Goal: Task Accomplishment & Management: Complete application form

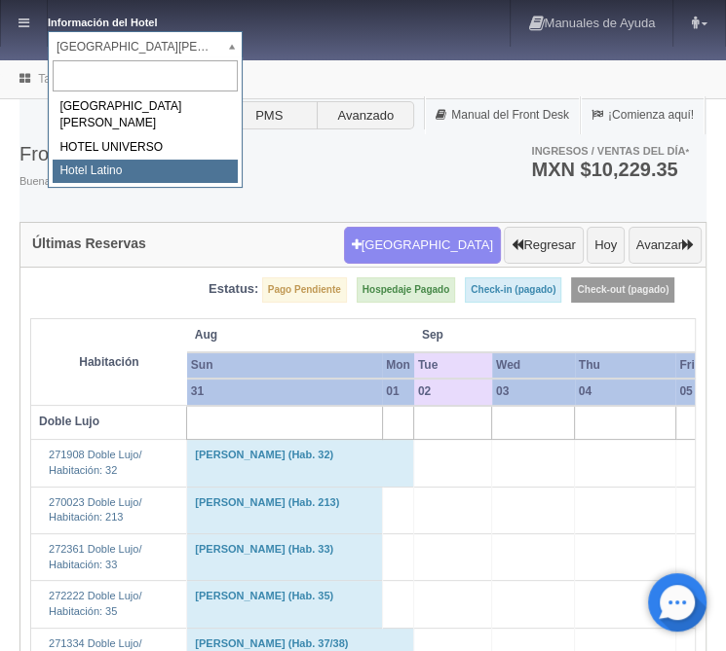
select select "625"
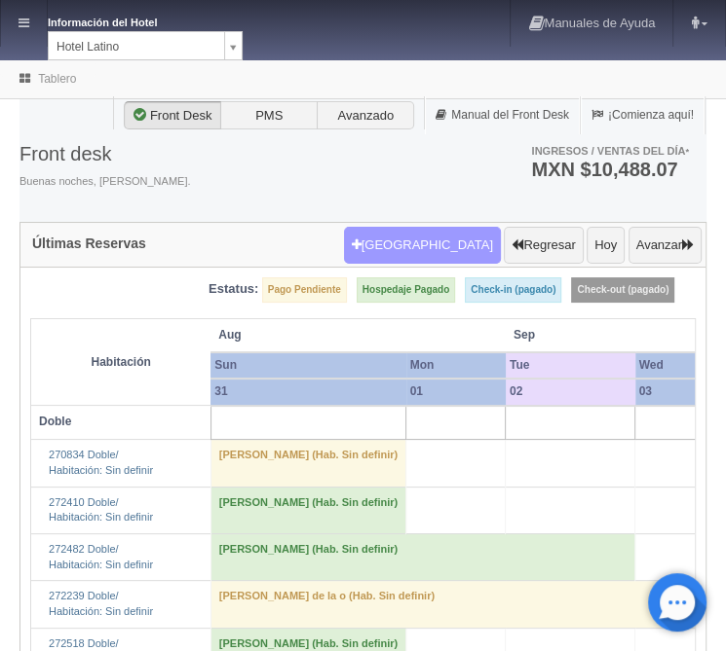
click at [442, 237] on button "[GEOGRAPHIC_DATA]" at bounding box center [422, 245] width 157 height 37
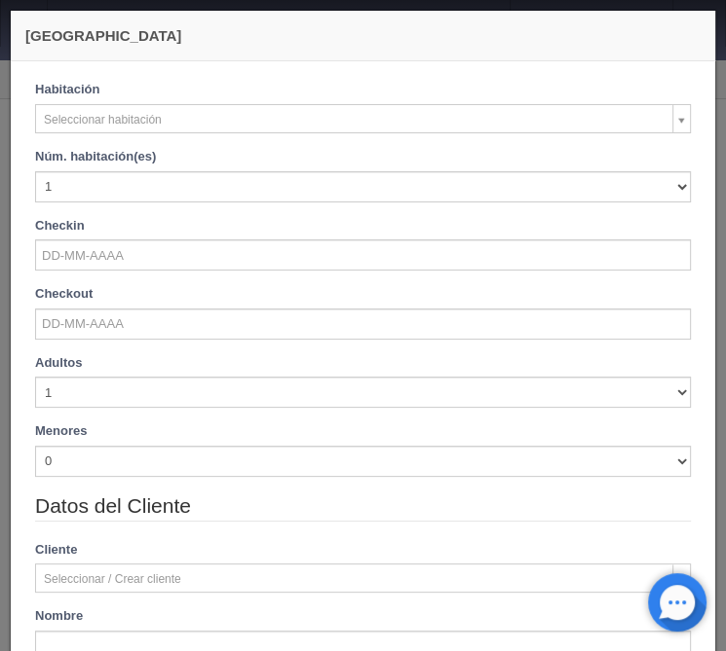
checkbox input "false"
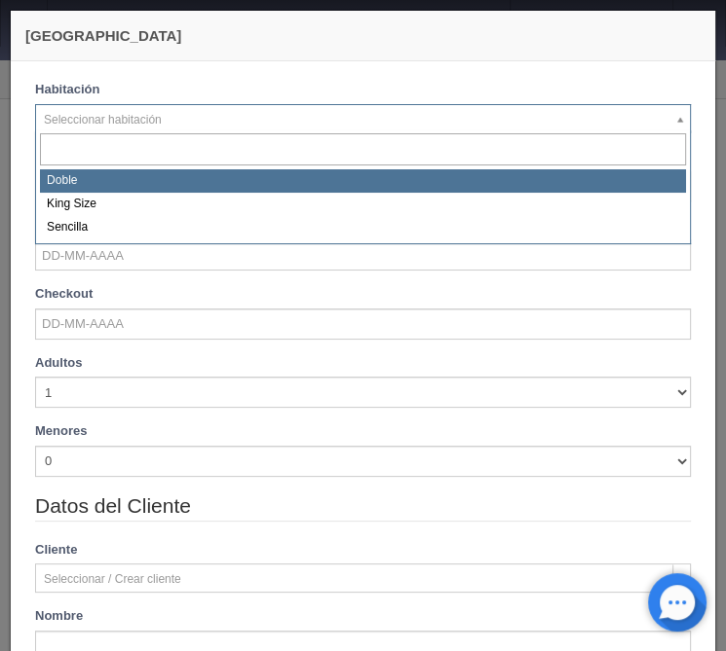
select select "2159"
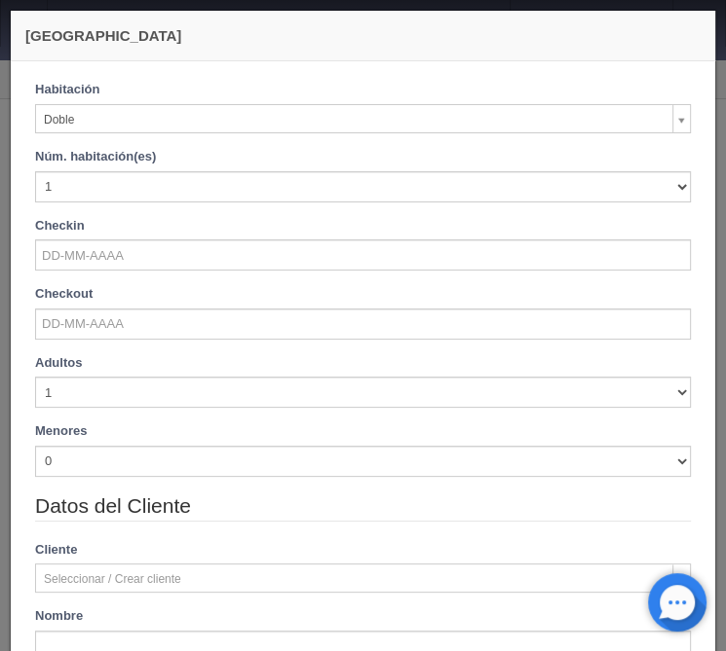
checkbox input "false"
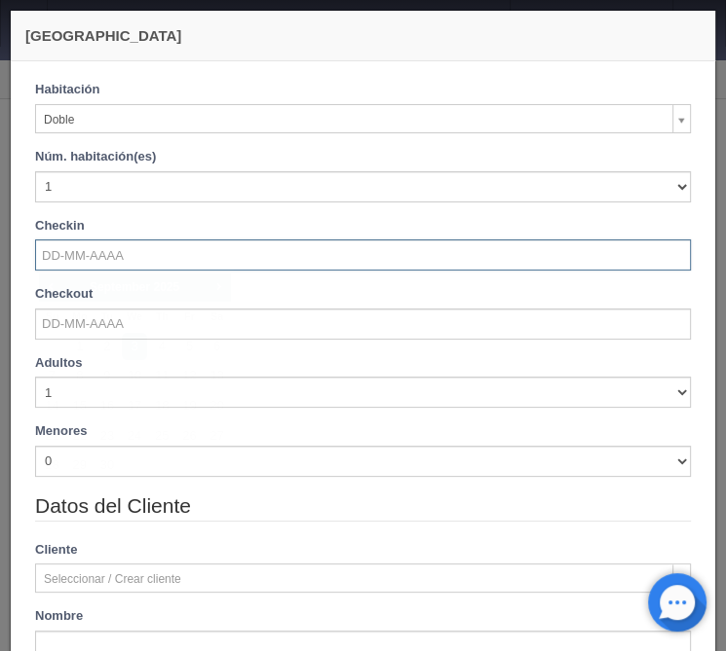
click at [106, 255] on input "text" at bounding box center [362, 255] width 655 height 31
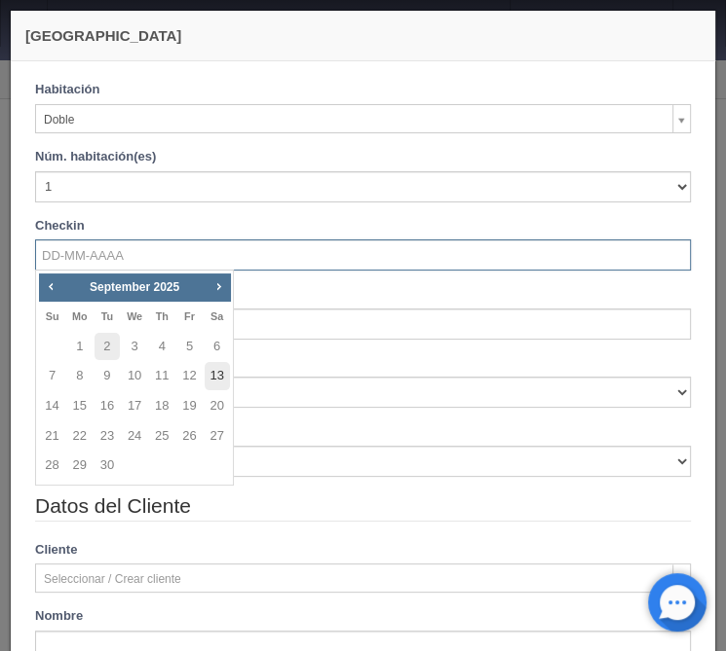
click at [212, 373] on link "13" at bounding box center [217, 376] width 25 height 28
type input "[DATE]"
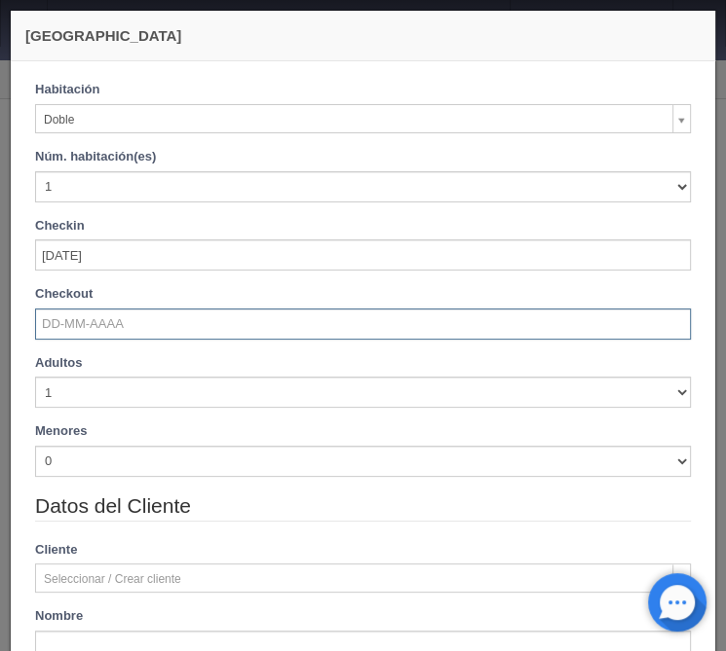
click at [112, 327] on input "text" at bounding box center [362, 324] width 655 height 31
checkbox input "false"
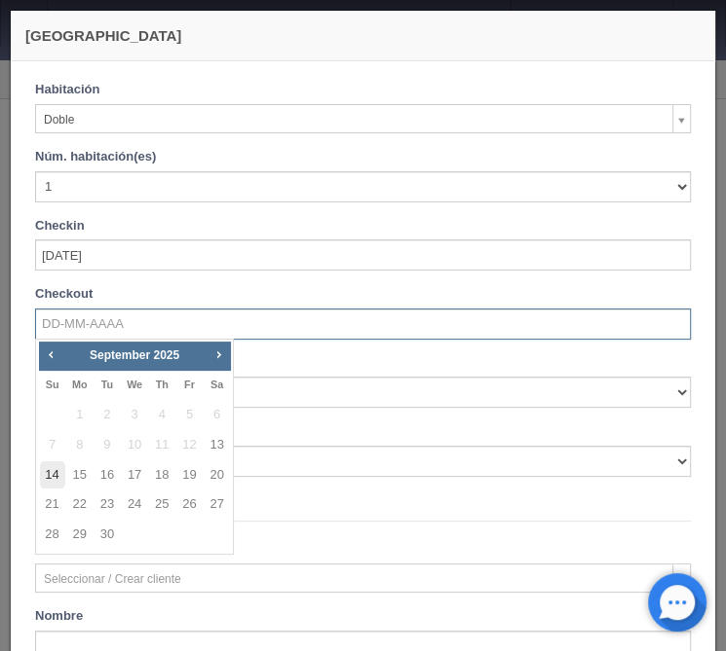
click at [50, 476] on link "14" at bounding box center [52, 476] width 25 height 28
type input "[DATE]"
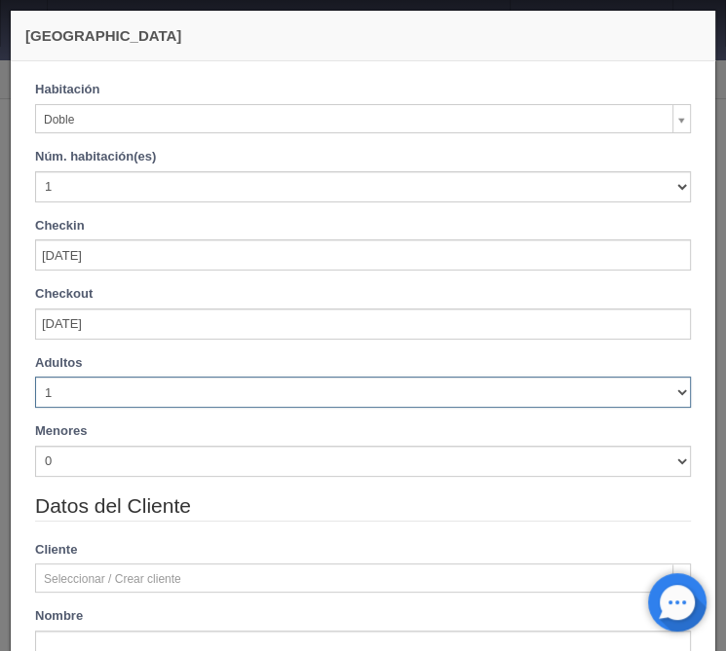
click at [35, 377] on select "1 2 3 4 5 6 7 8 9 10" at bounding box center [362, 392] width 655 height 31
checkbox input "false"
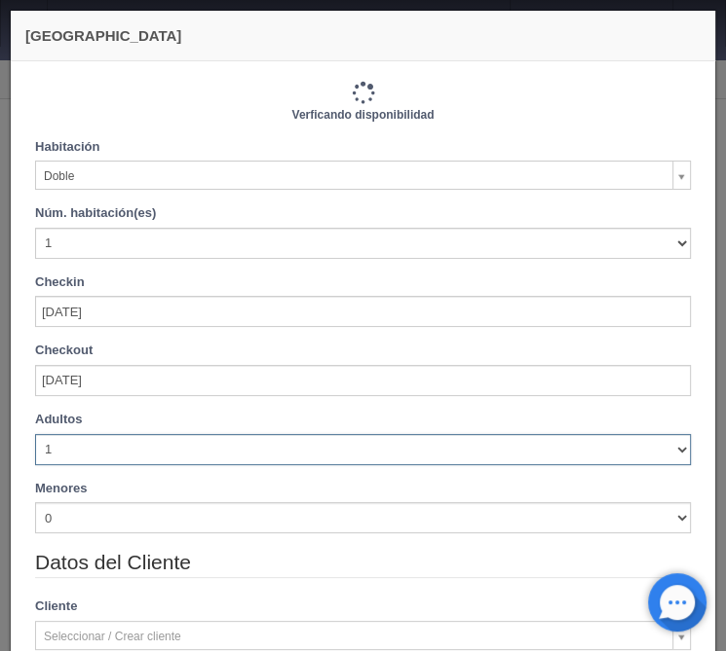
type input "770.00"
checkbox input "false"
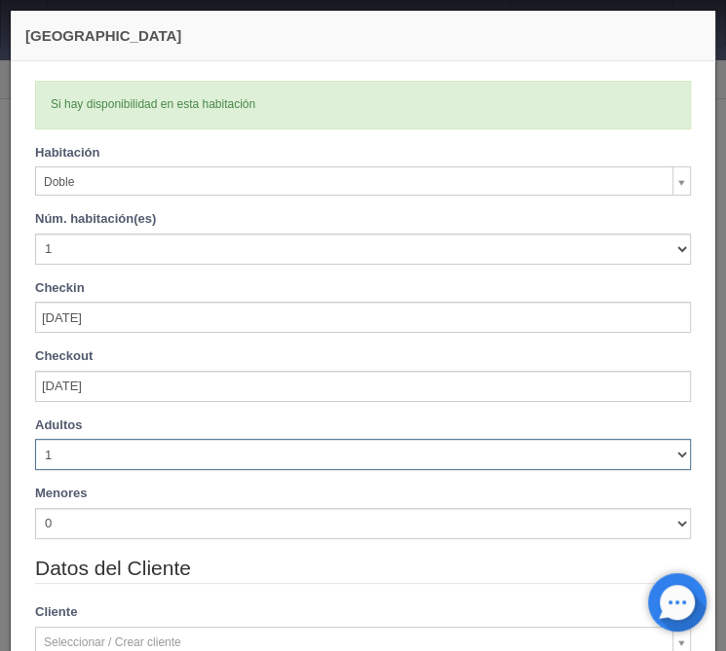
select select "3"
click option "3" at bounding box center [0, 0] width 0 height 0
checkbox input "false"
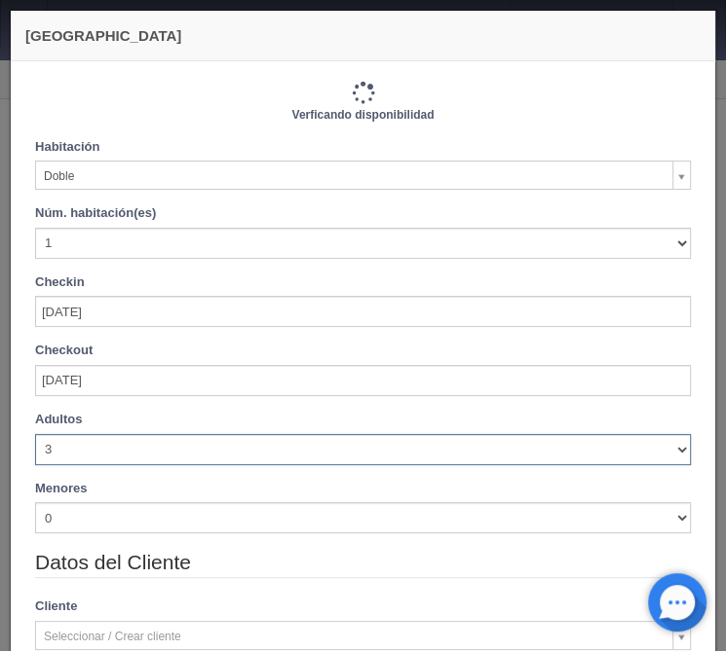
type input "870.00"
checkbox input "false"
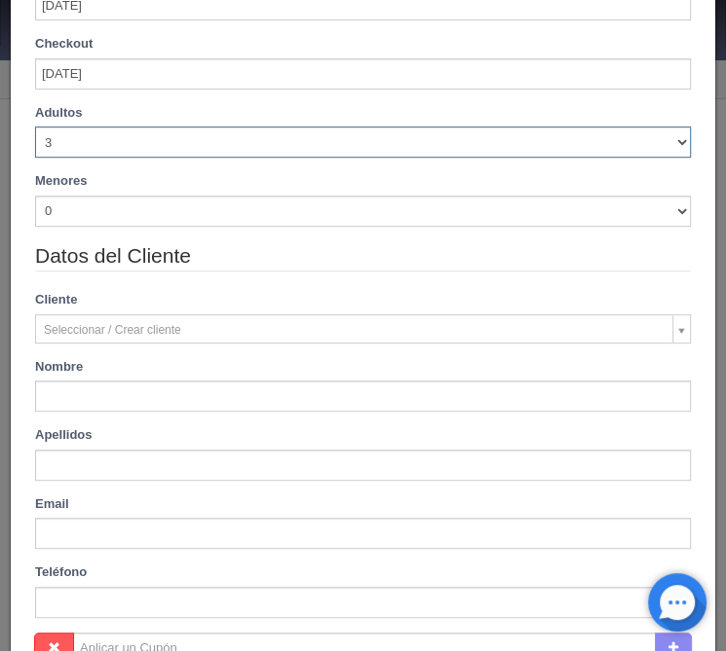
scroll to position [391, 0]
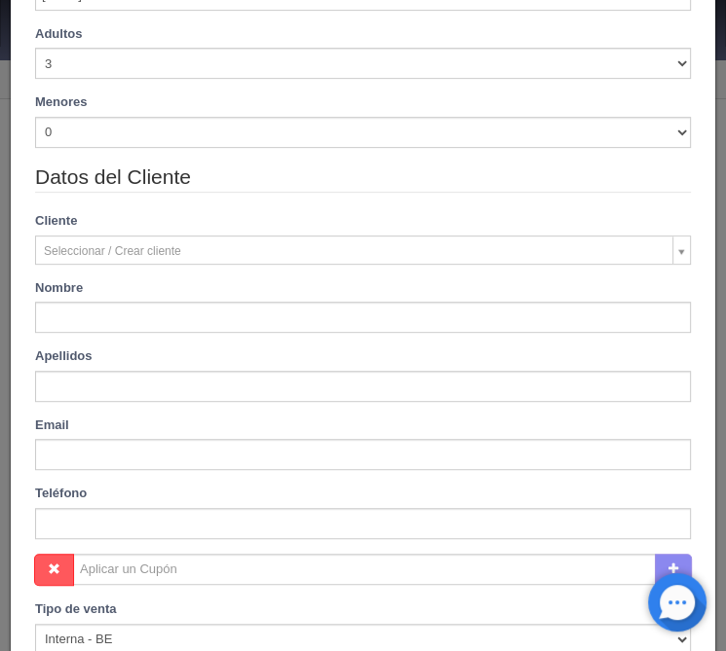
type input "Francisco"
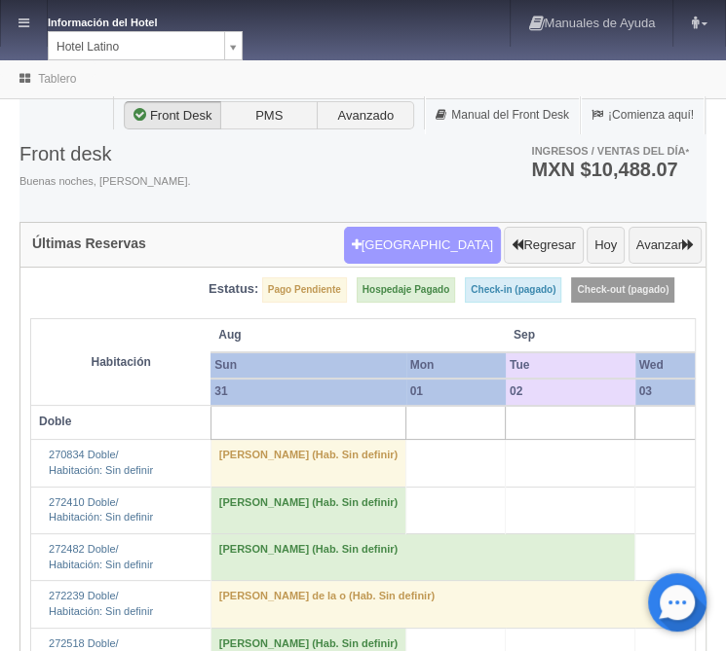
click at [469, 249] on button "Nueva Reserva" at bounding box center [422, 245] width 157 height 37
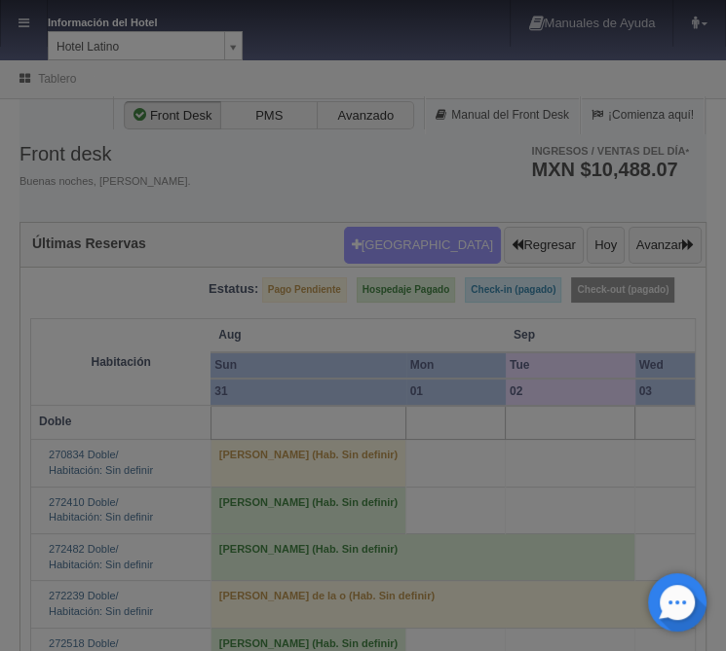
scroll to position [669, 0]
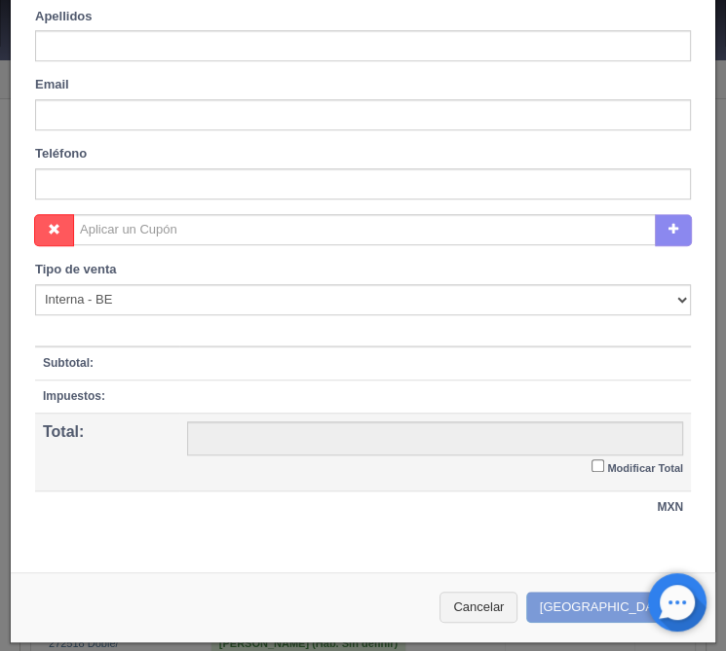
checkbox input "false"
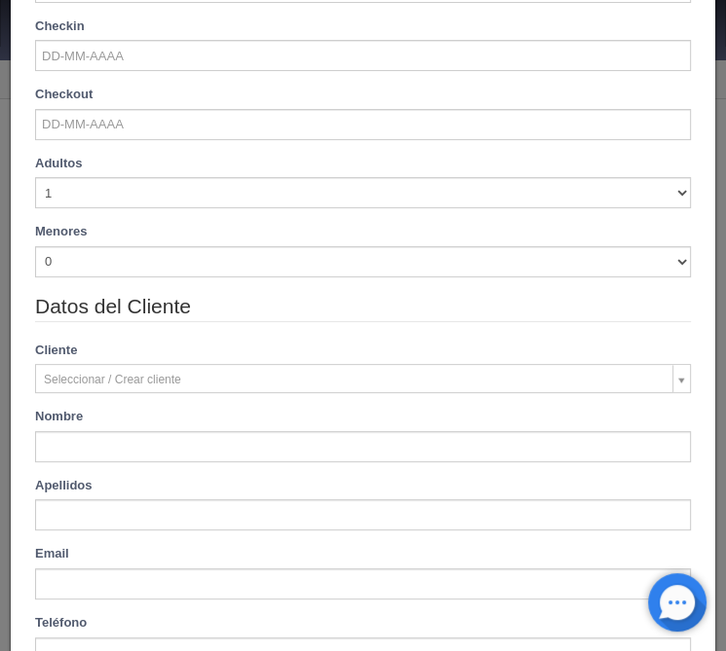
scroll to position [0, 0]
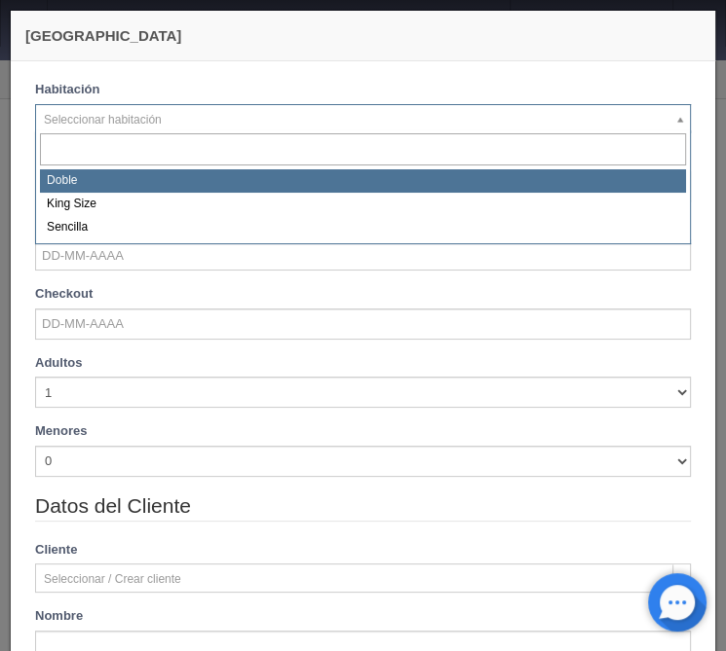
select select "2159"
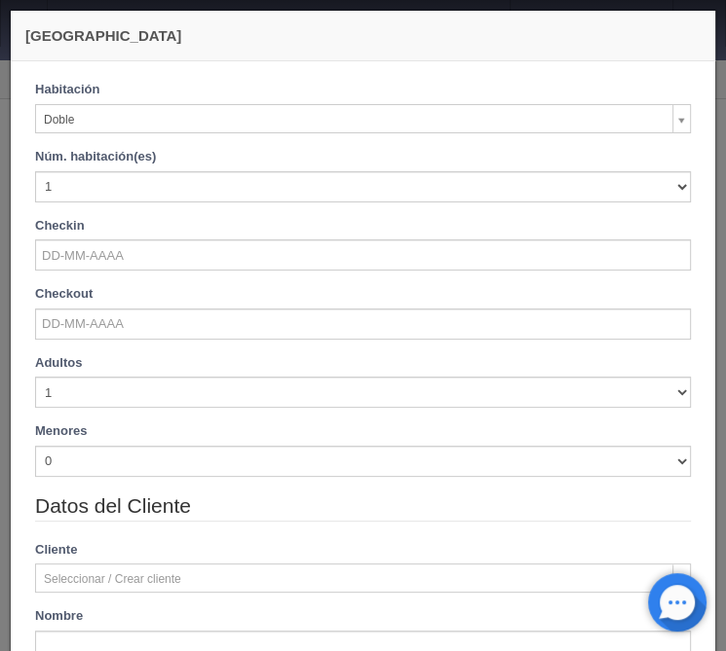
checkbox input "false"
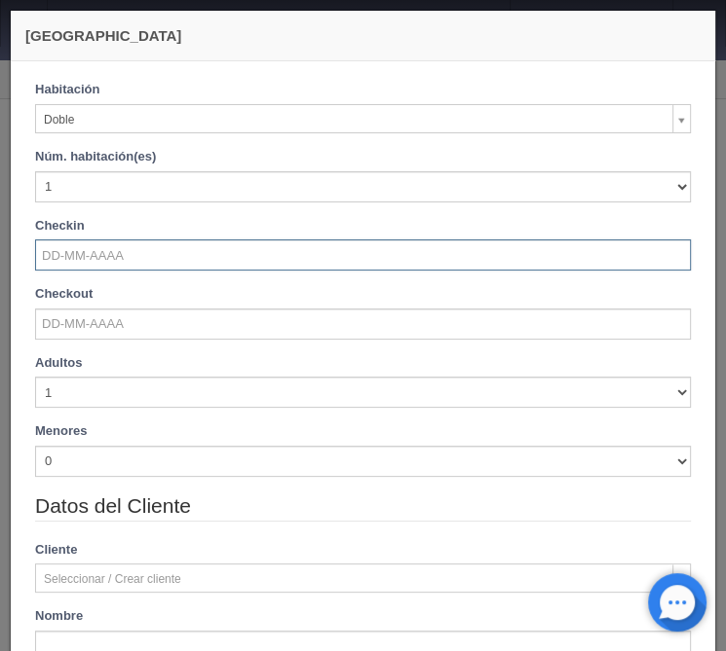
click at [96, 253] on input "text" at bounding box center [362, 255] width 655 height 31
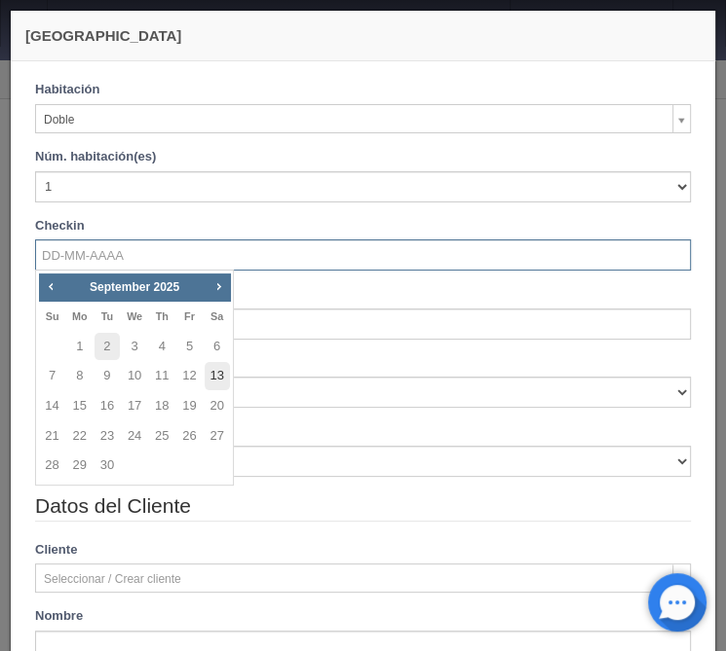
click at [210, 381] on link "13" at bounding box center [217, 376] width 25 height 28
type input "13-09-2025"
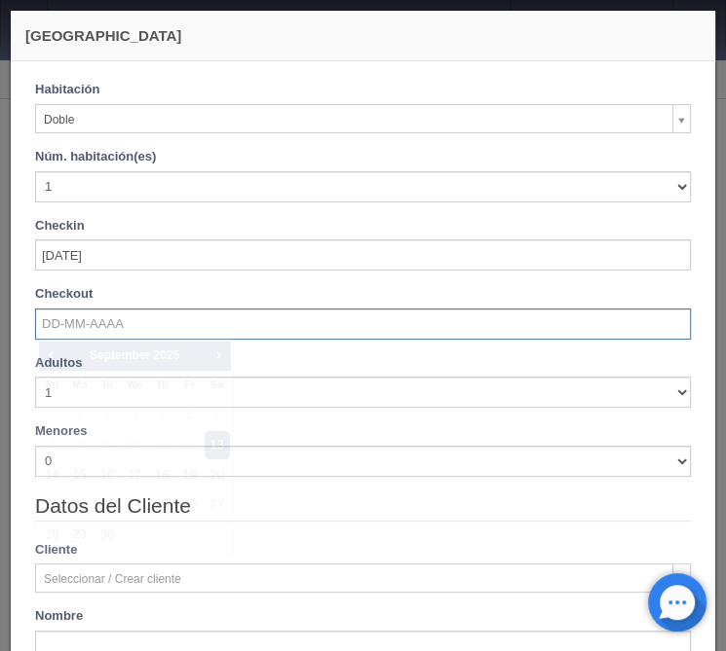
click at [132, 326] on input "text" at bounding box center [362, 324] width 655 height 31
checkbox input "false"
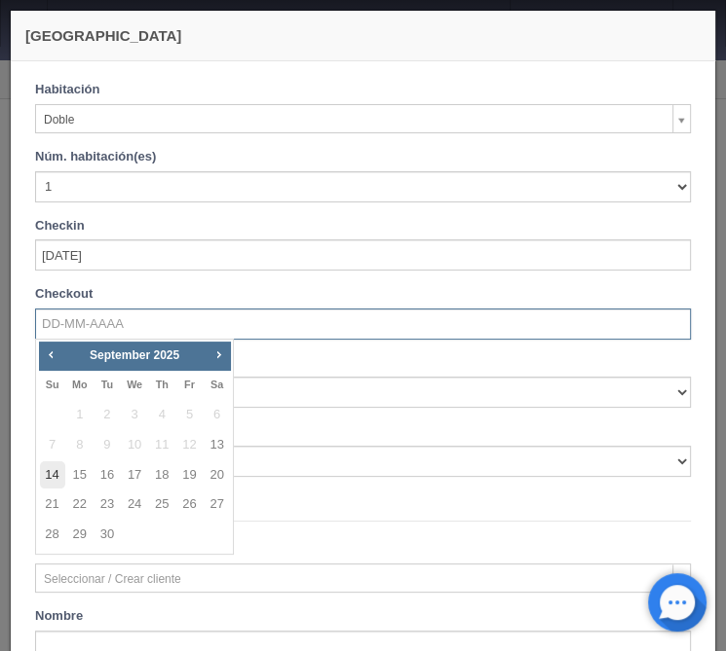
click at [54, 472] on link "14" at bounding box center [52, 476] width 25 height 28
type input "14-09-2025"
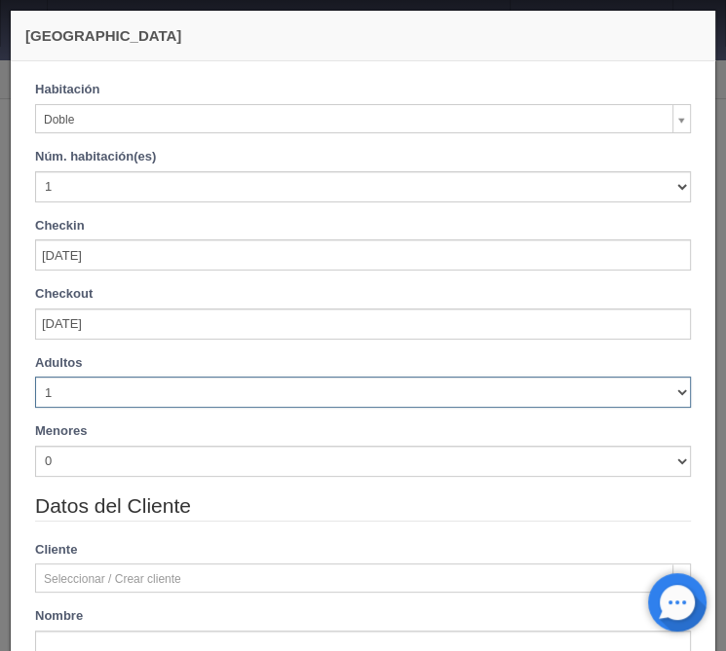
click at [35, 377] on select "1 2 3 4 5 6 7 8 9 10" at bounding box center [362, 392] width 655 height 31
checkbox input "false"
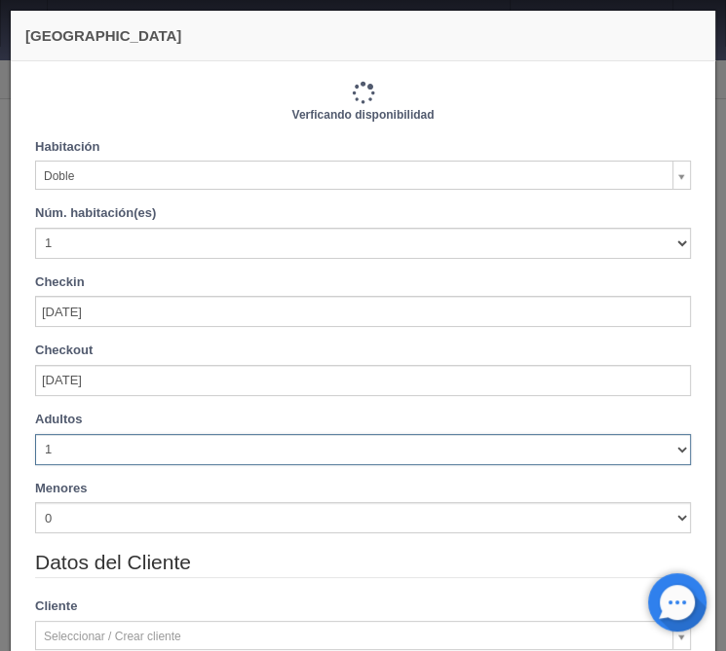
type input "770.00"
checkbox input "false"
select select "3"
click option "3" at bounding box center [0, 0] width 0 height 0
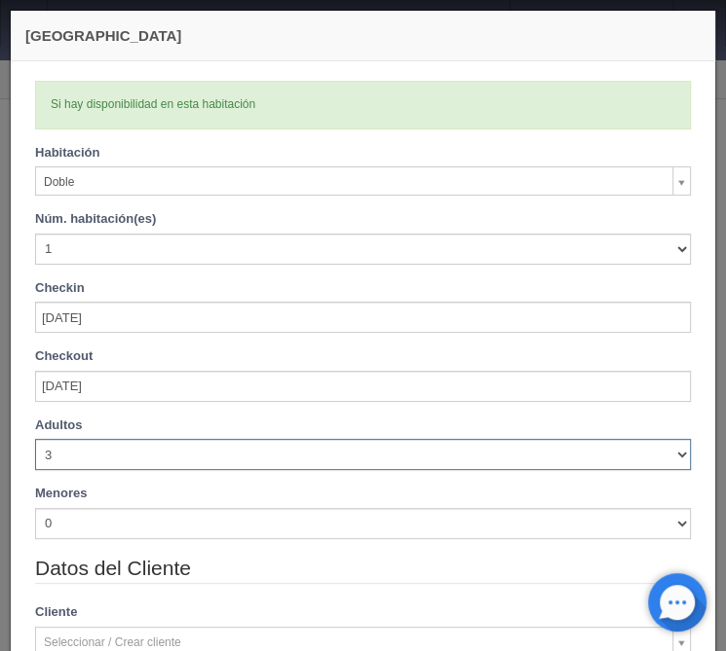
checkbox input "false"
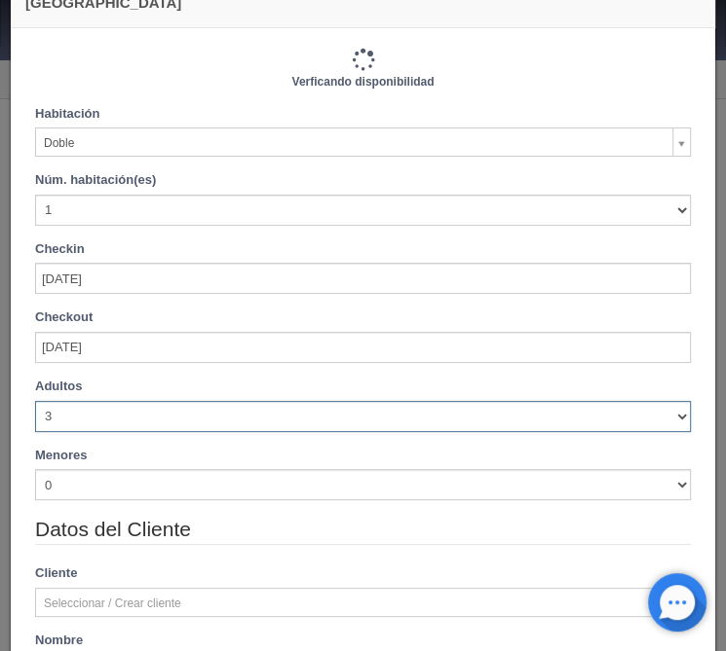
type input "870.00"
checkbox input "false"
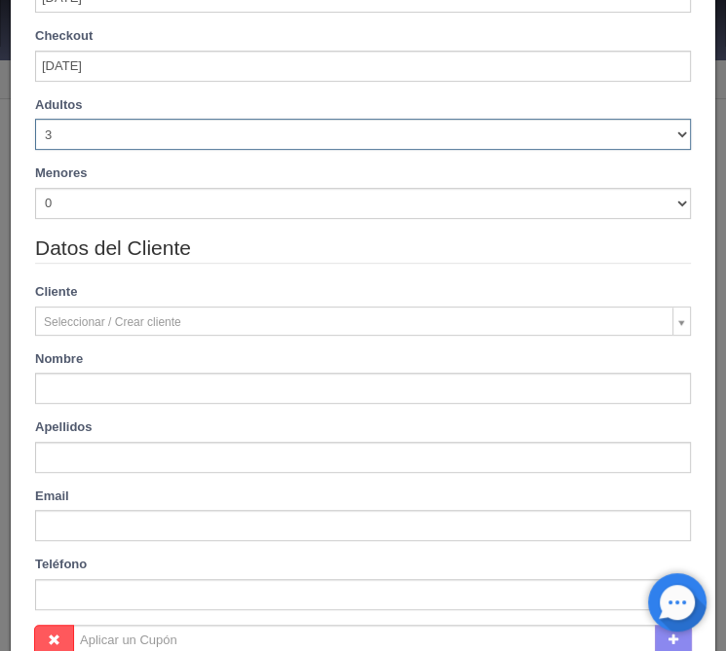
scroll to position [398, 0]
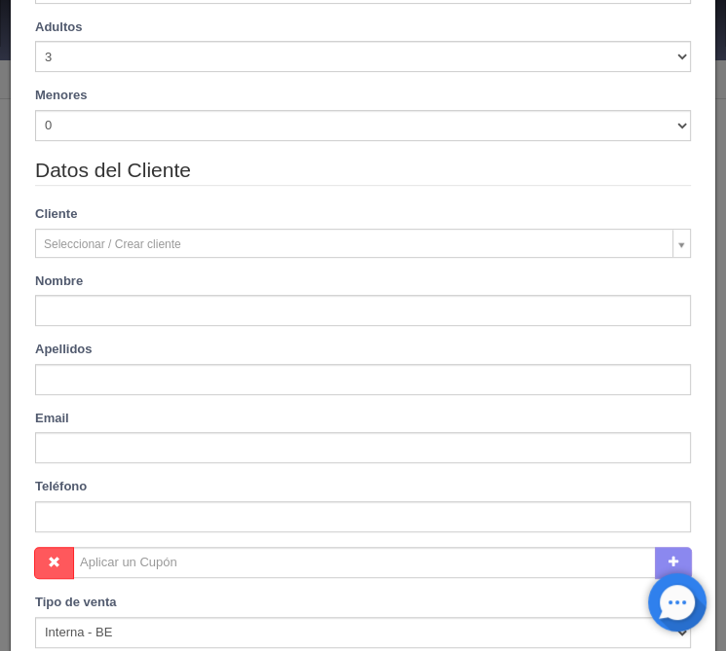
type input "Francisco"
type input "Barrera"
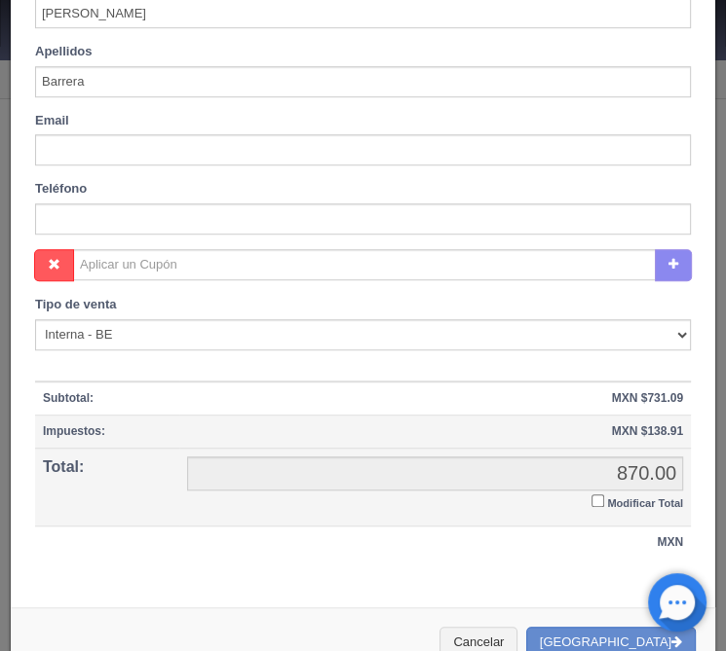
scroll to position [732, 0]
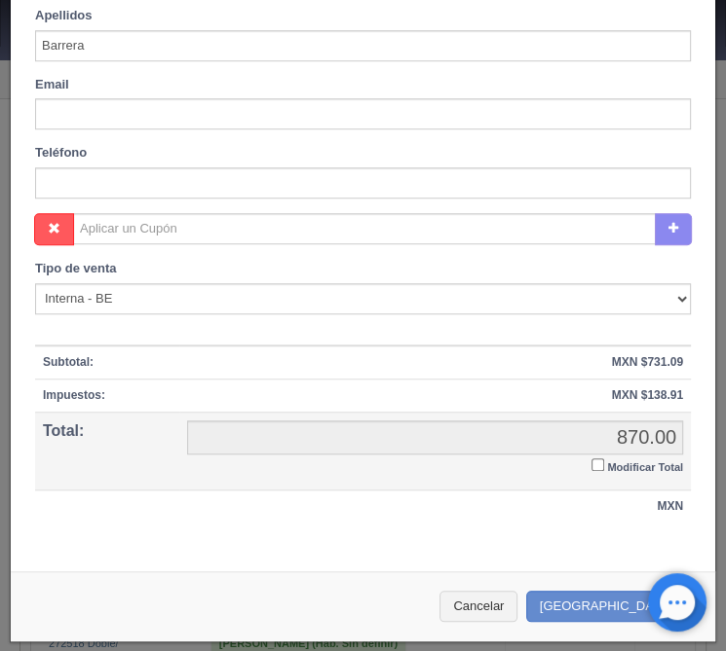
click at [597, 464] on input "Modificar Total" at bounding box center [597, 465] width 13 height 13
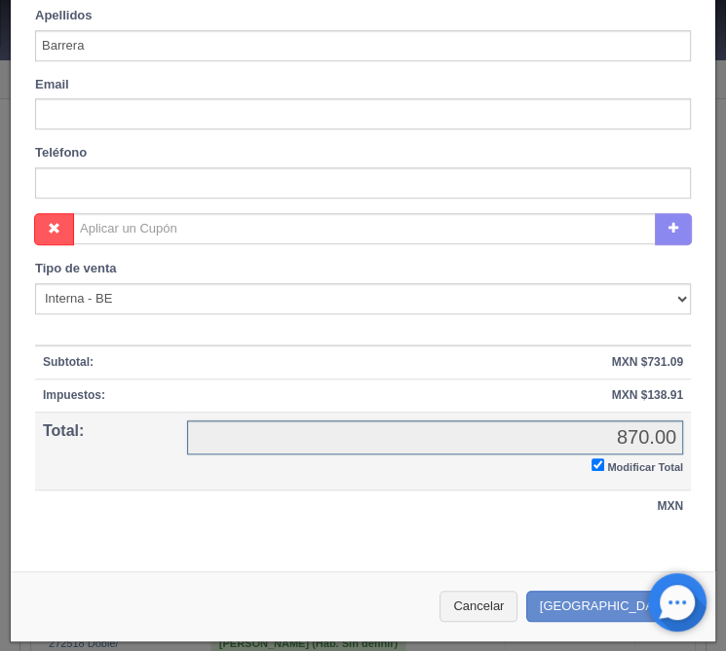
checkbox input "true"
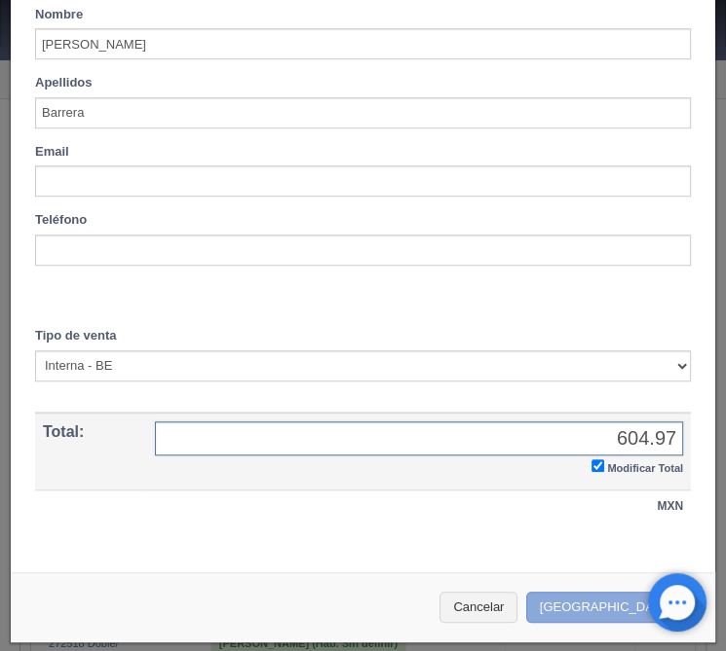
type input "604.97"
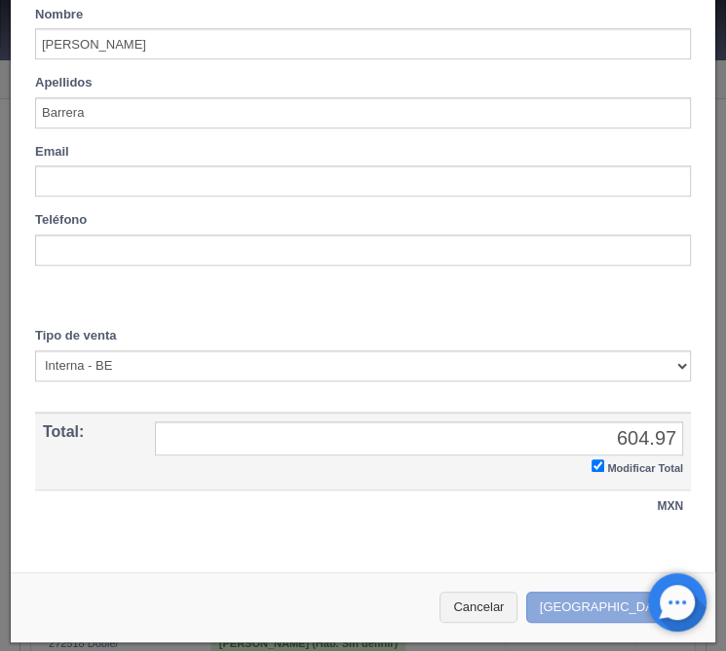
click at [627, 605] on button "[GEOGRAPHIC_DATA]" at bounding box center [610, 608] width 169 height 32
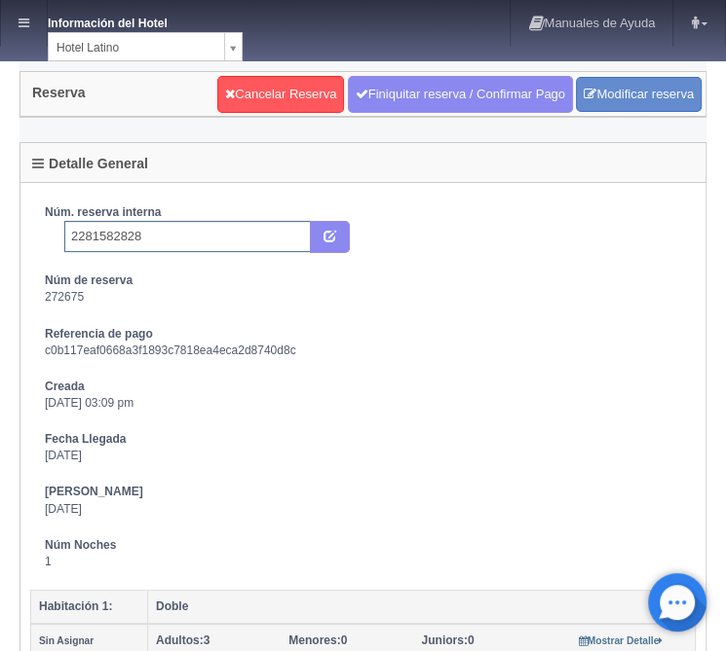
click at [208, 234] on input "2281582828" at bounding box center [187, 236] width 246 height 31
type input "2281582828 Expedia"
click at [330, 237] on icon "submit" at bounding box center [329, 235] width 13 height 13
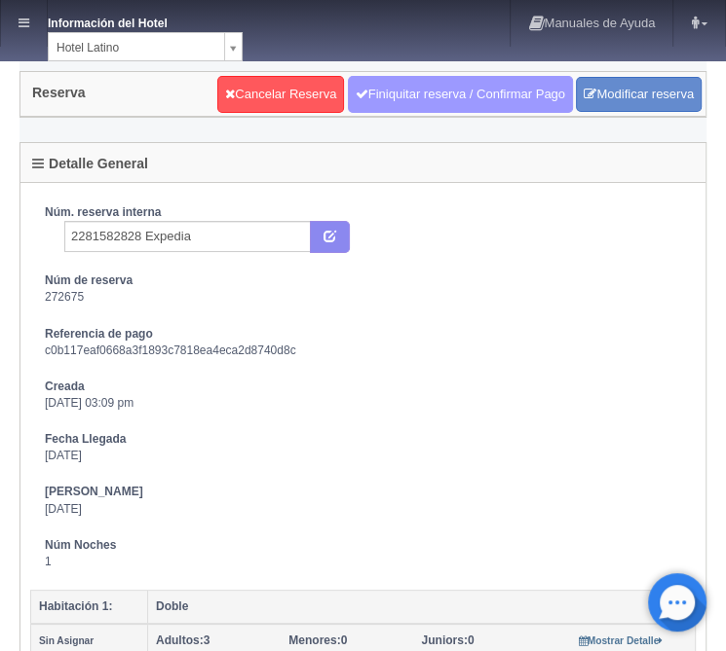
click at [454, 85] on link "Finiquitar reserva / Confirmar Pago" at bounding box center [460, 94] width 225 height 37
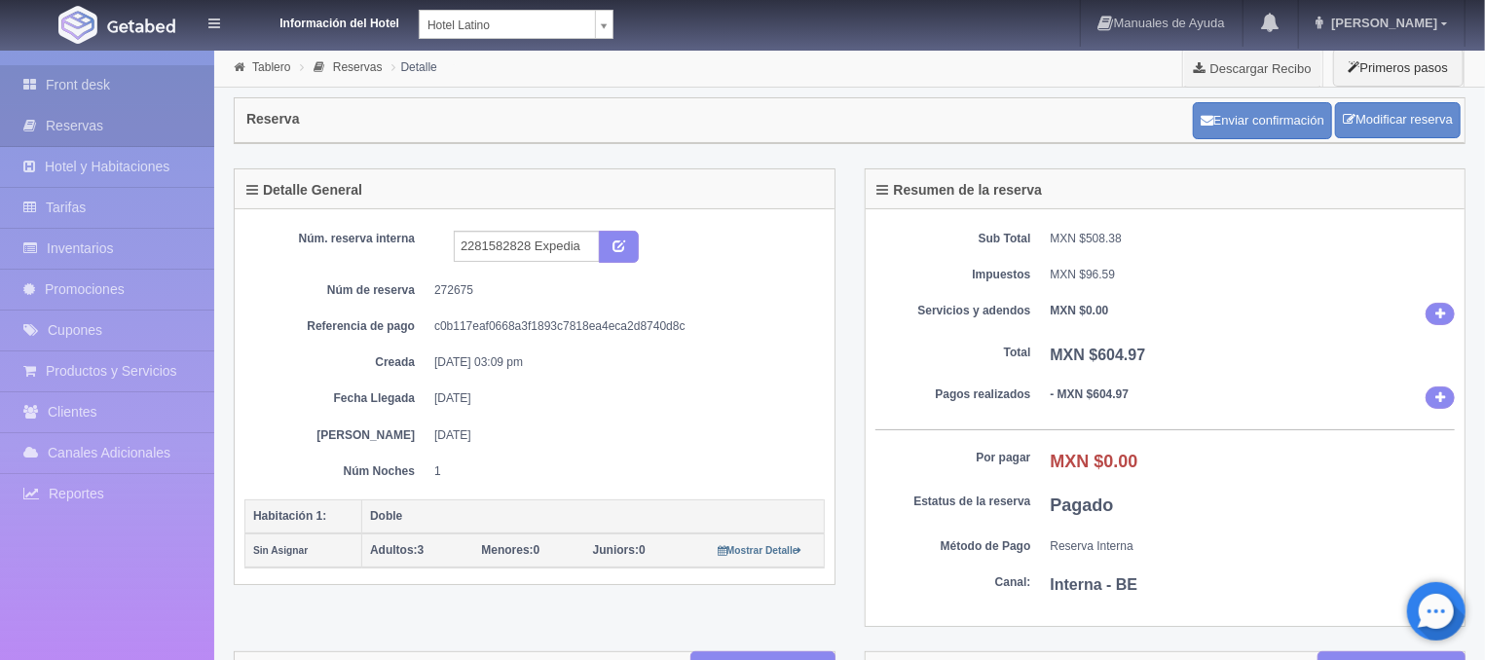
click at [77, 74] on link "Front desk" at bounding box center [107, 85] width 214 height 40
